Goal: Task Accomplishment & Management: Manage account settings

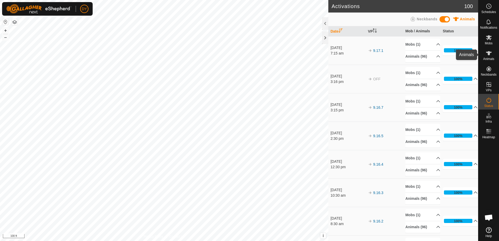
click at [489, 54] on icon at bounding box center [489, 53] width 6 height 4
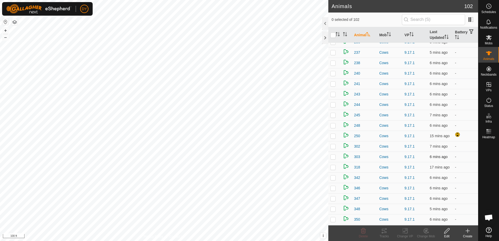
scroll to position [157, 0]
click at [358, 132] on span "250" at bounding box center [357, 131] width 6 height 5
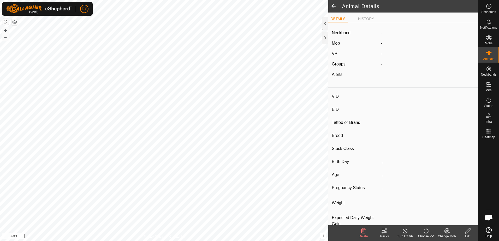
type input "250"
type input "-"
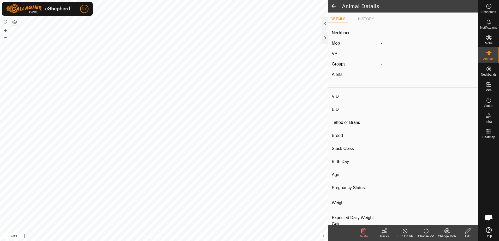
type input "-"
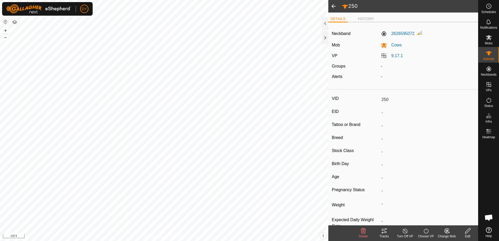
click at [331, 6] on span at bounding box center [333, 6] width 10 height 13
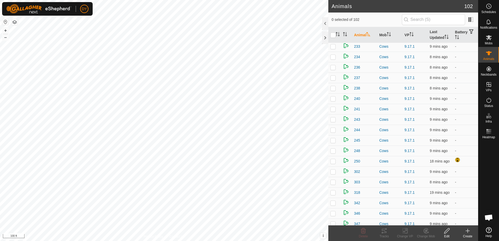
scroll to position [157, 0]
click at [471, 21] on span at bounding box center [471, 19] width 8 height 8
click at [455, 130] on div at bounding box center [458, 131] width 6 height 6
click at [461, 130] on td at bounding box center [465, 131] width 25 height 10
